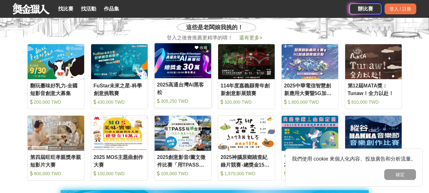
scroll to position [222, 0]
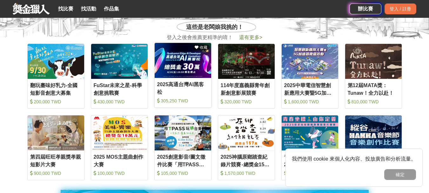
click at [172, 63] on img at bounding box center [183, 60] width 57 height 35
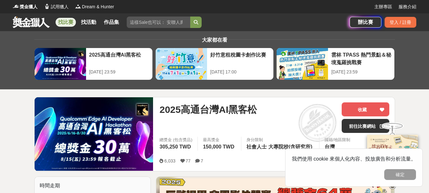
click at [173, 20] on input "search" at bounding box center [158, 22] width 63 height 11
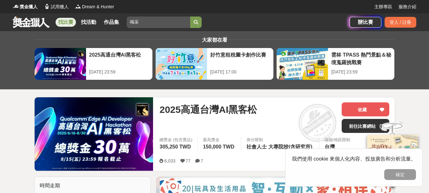
type input "喝采"
click at [142, 22] on input "search" at bounding box center [158, 22] width 63 height 11
click at [71, 23] on link "找比賽" at bounding box center [66, 22] width 20 height 9
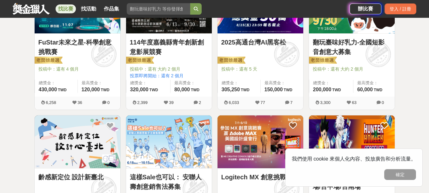
scroll to position [190, 0]
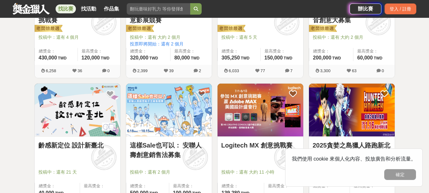
click at [265, 102] on img at bounding box center [260, 109] width 86 height 53
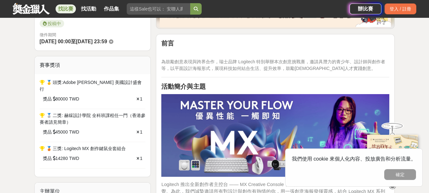
scroll to position [159, 0]
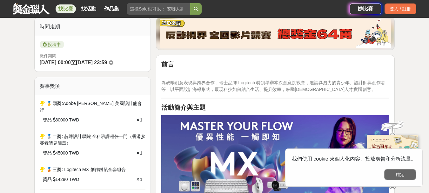
click at [386, 170] on button "確定" at bounding box center [400, 174] width 32 height 11
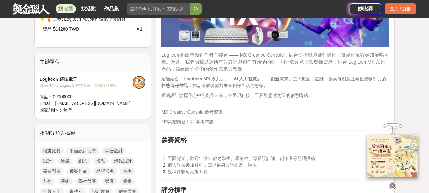
scroll to position [317, 0]
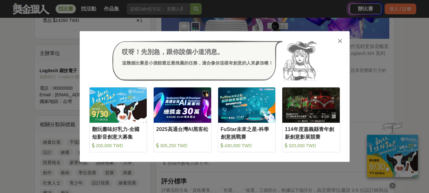
click at [340, 39] on icon at bounding box center [339, 41] width 5 height 6
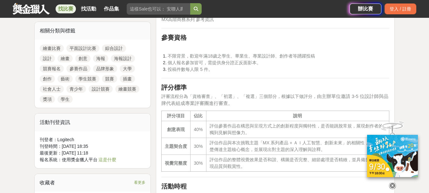
scroll to position [413, 0]
